Goal: Information Seeking & Learning: Learn about a topic

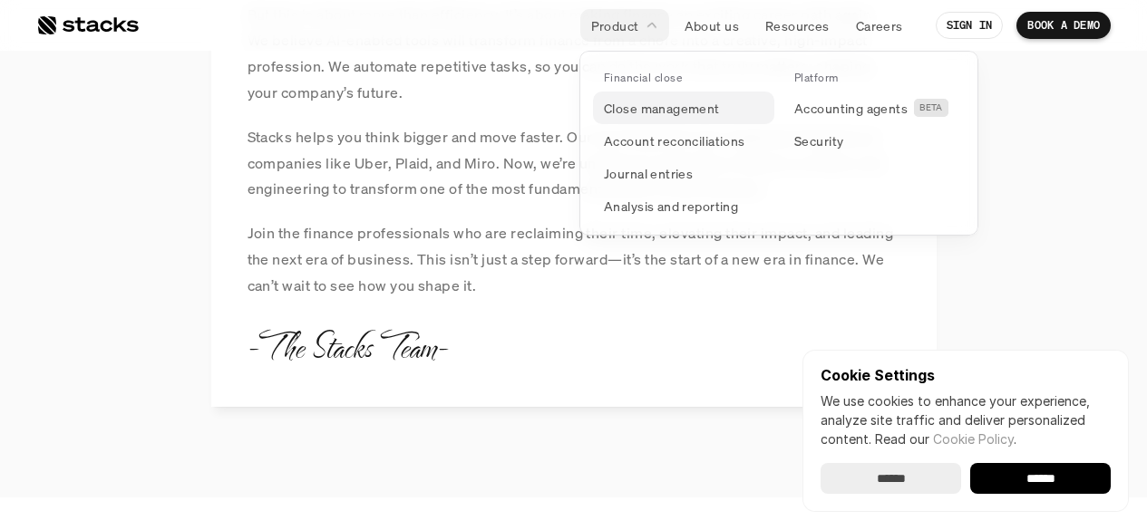
scroll to position [2046, 0]
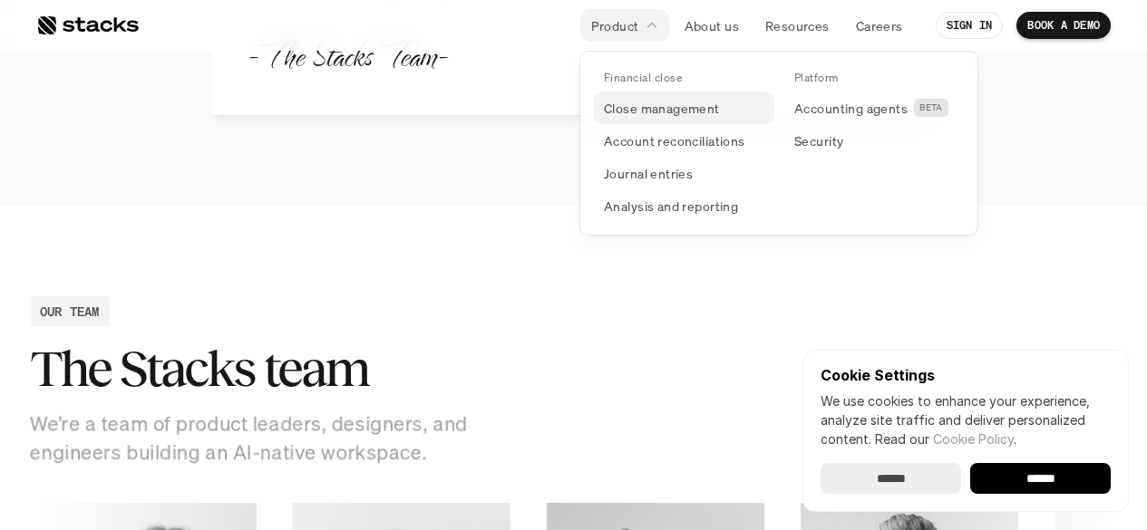
click at [613, 111] on p "Close management" at bounding box center [662, 108] width 116 height 19
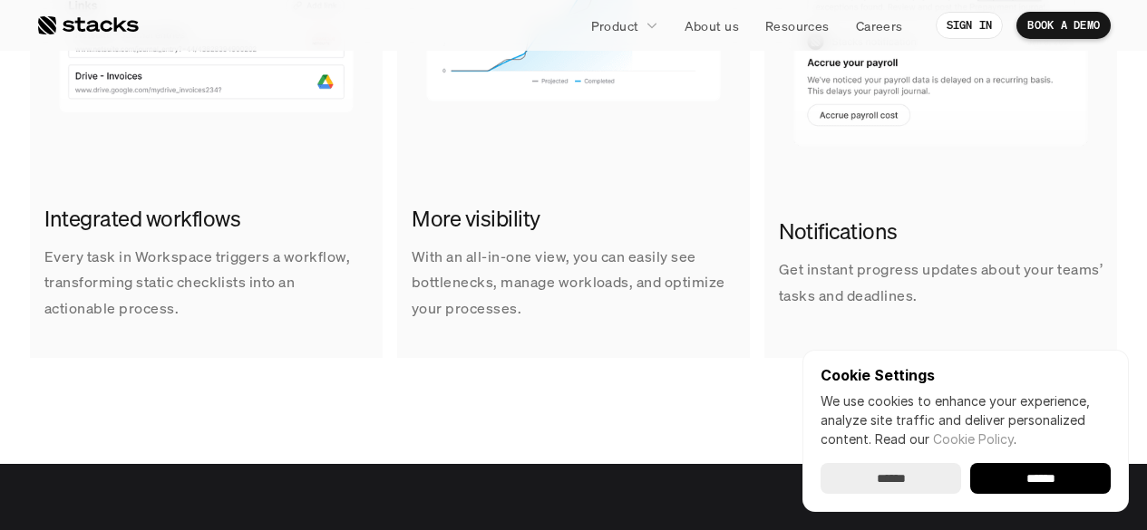
scroll to position [1231, 0]
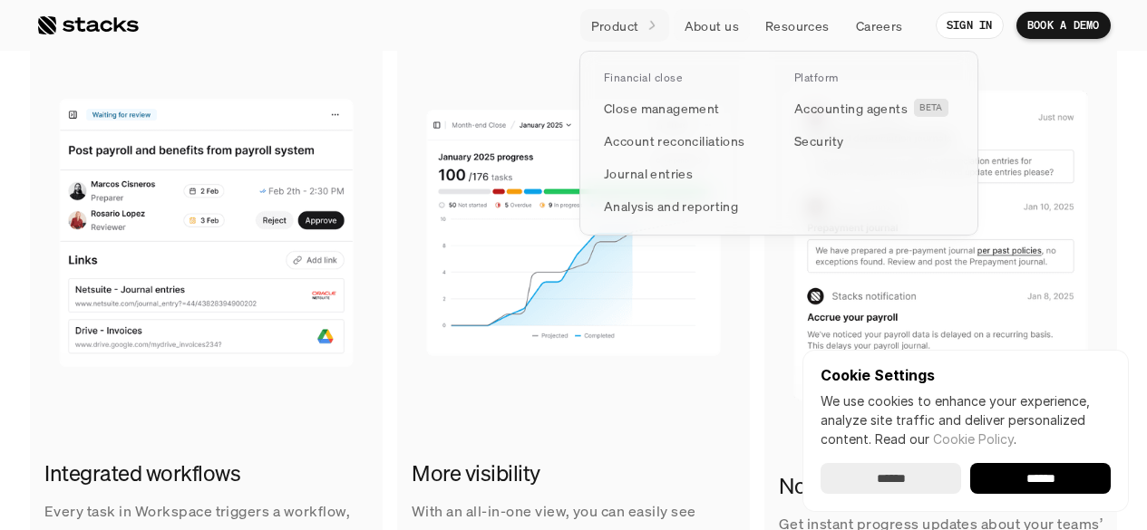
click at [637, 19] on p "Product" at bounding box center [615, 25] width 48 height 19
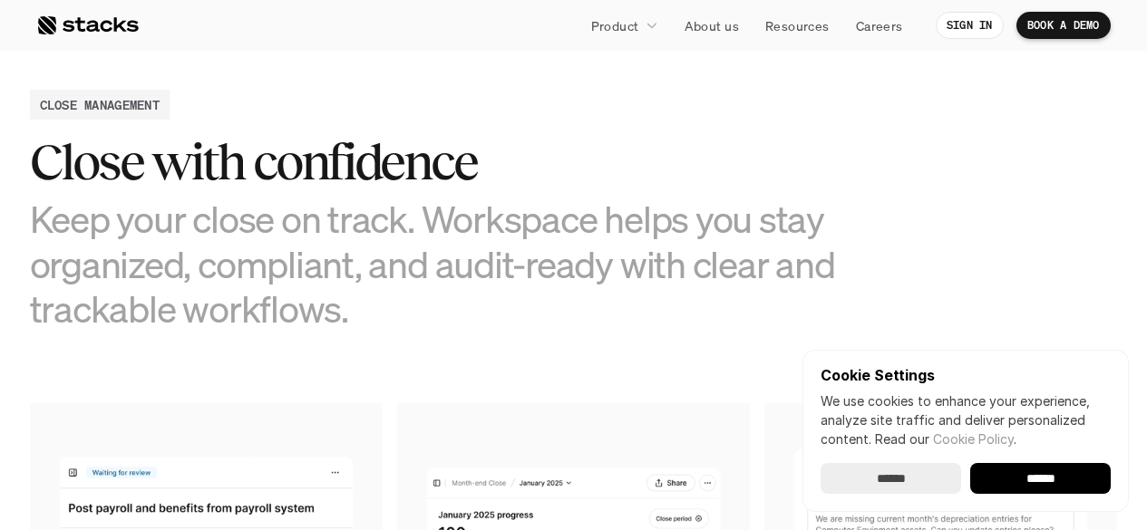
scroll to position [860, 0]
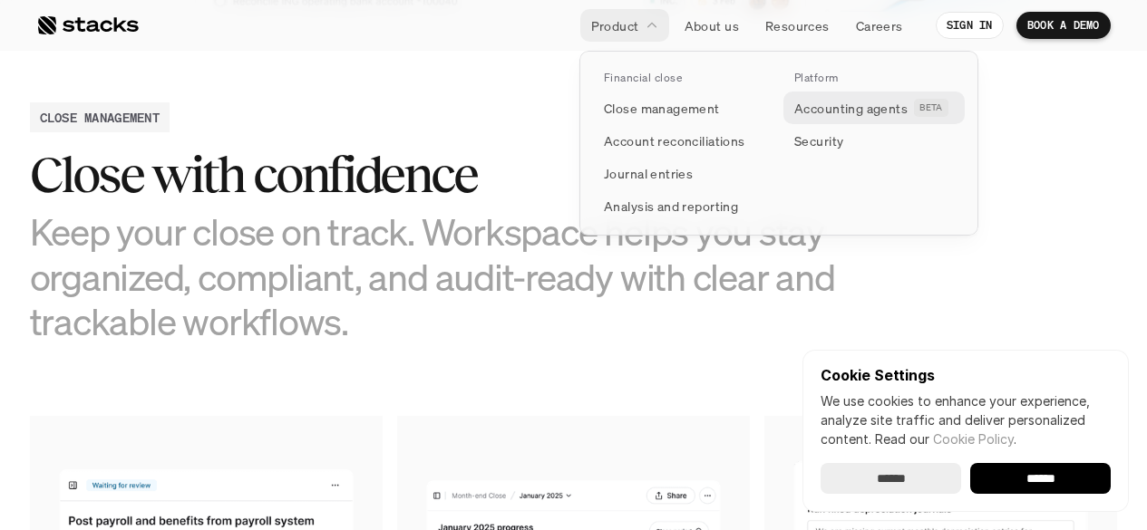
click at [840, 111] on p "Accounting agents" at bounding box center [850, 108] width 113 height 19
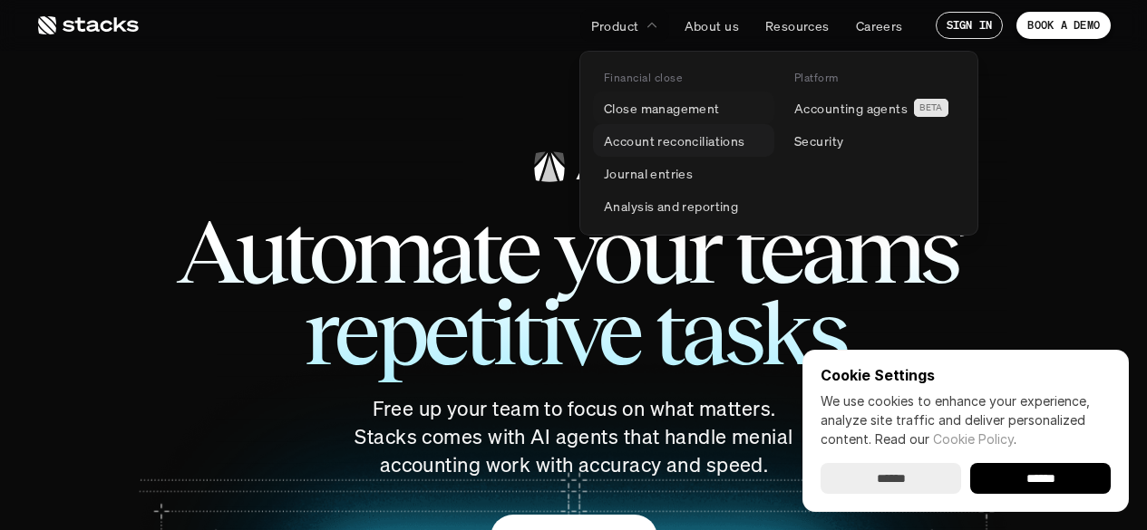
click at [620, 134] on p "Account reconciliations" at bounding box center [674, 140] width 141 height 19
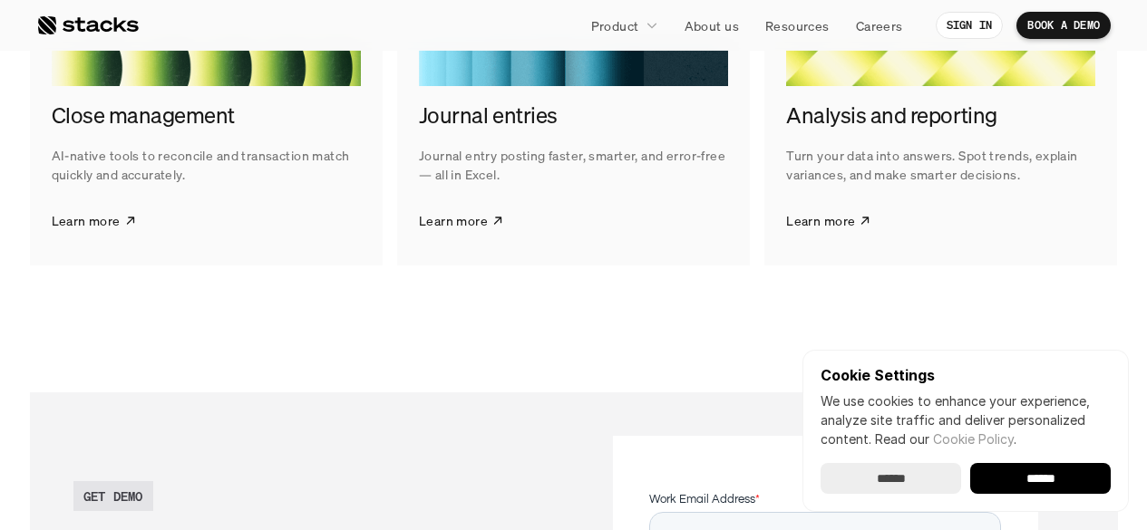
scroll to position [4180, 0]
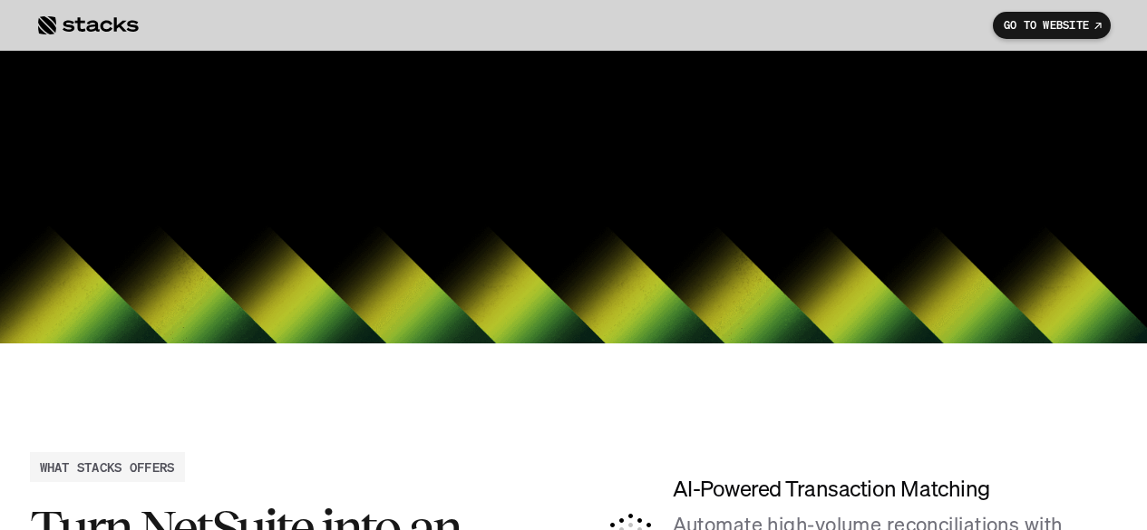
scroll to position [4292, 0]
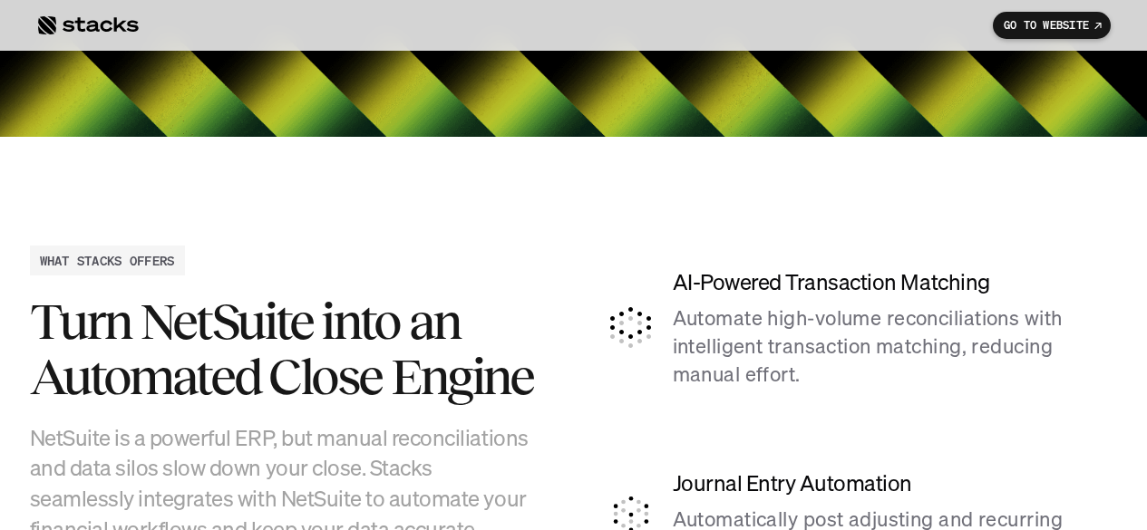
click at [1044, 42] on nav "GO TO WEBSITE" at bounding box center [573, 25] width 1147 height 51
click at [1044, 29] on p "GO TO WEBSITE" at bounding box center [1046, 25] width 85 height 13
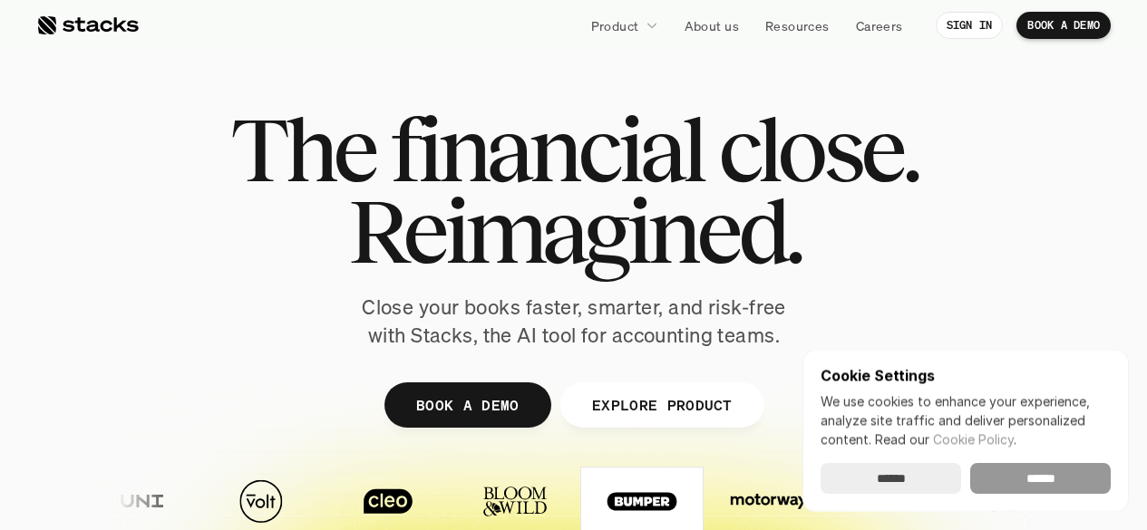
click at [1058, 465] on input "******" at bounding box center [1040, 478] width 141 height 31
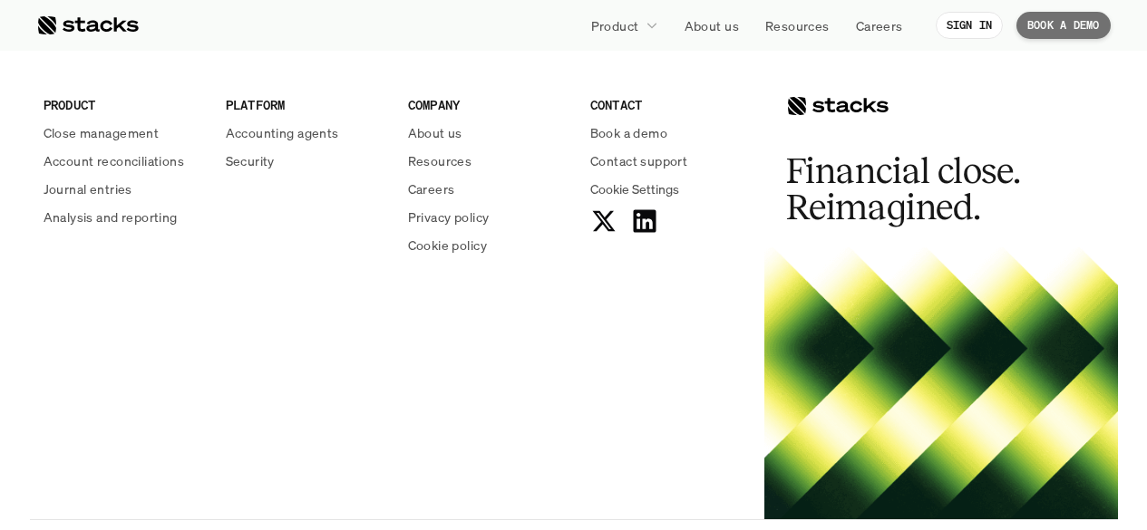
scroll to position [6679, 0]
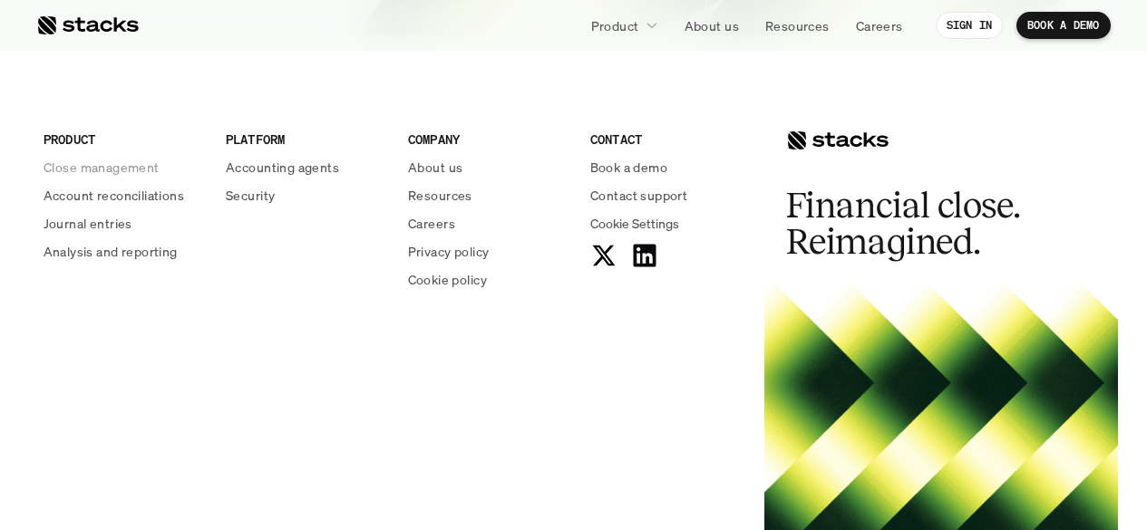
click at [112, 172] on p "Close management" at bounding box center [102, 167] width 116 height 19
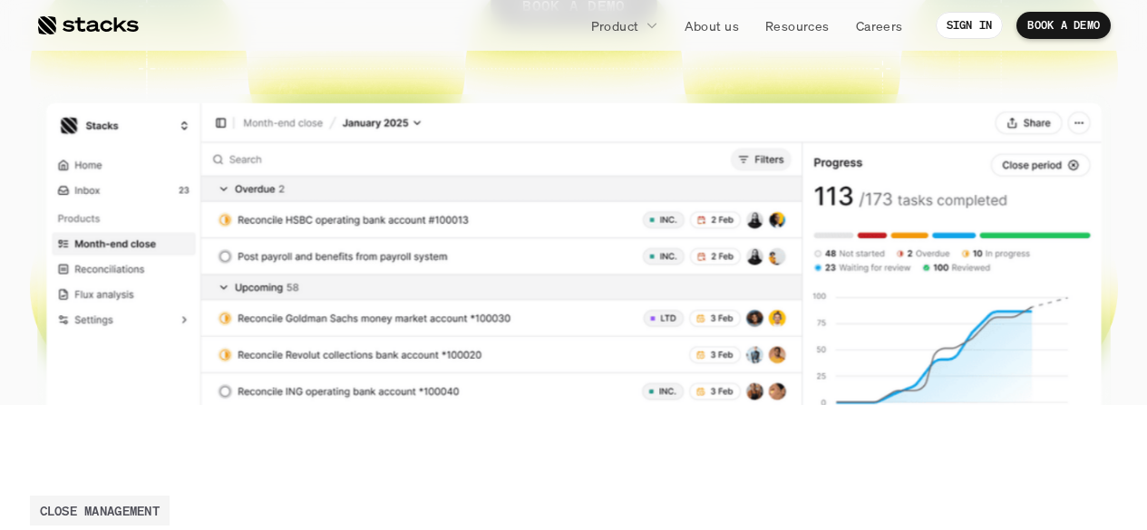
scroll to position [463, 0]
